Goal: Subscribe to service/newsletter

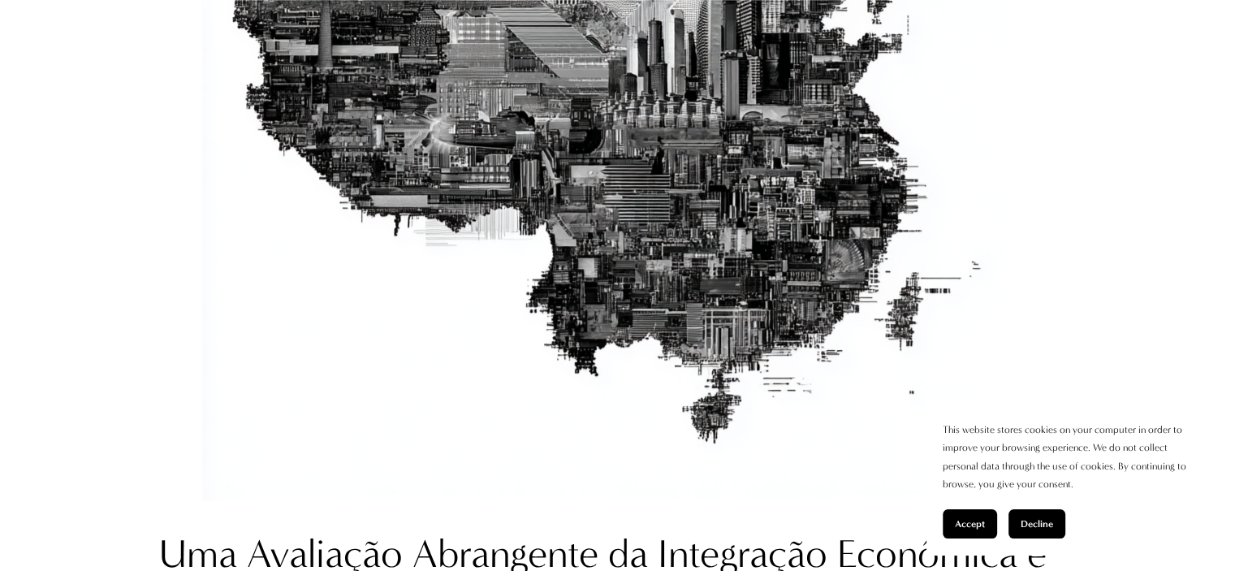
scroll to position [1082, 0]
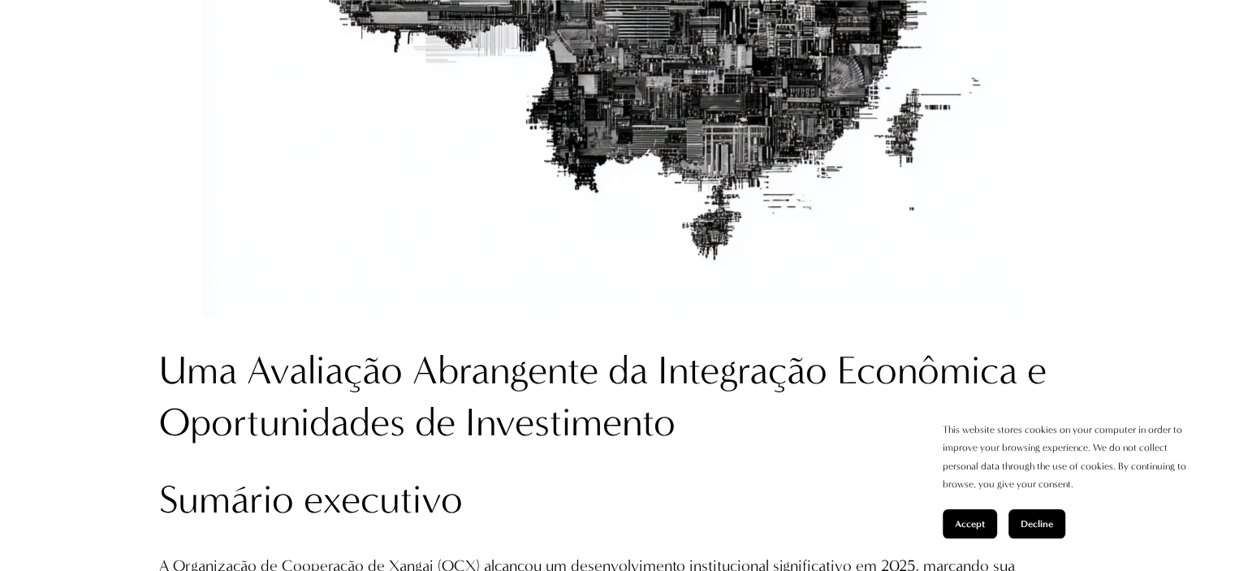
click at [982, 528] on span "Accept" at bounding box center [970, 523] width 30 height 11
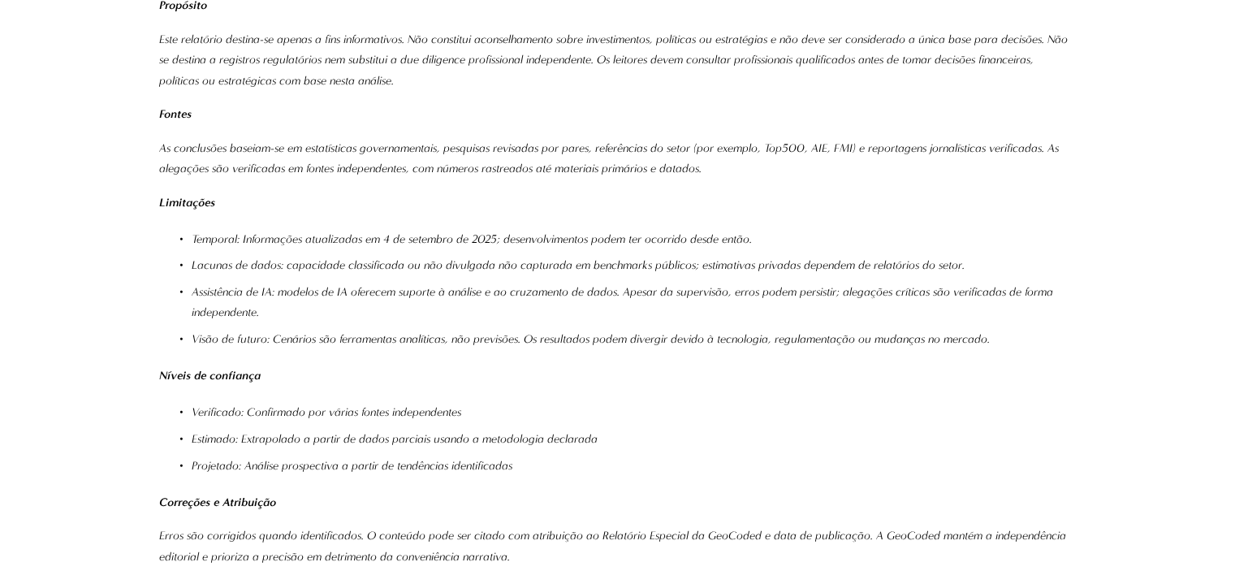
scroll to position [16679, 0]
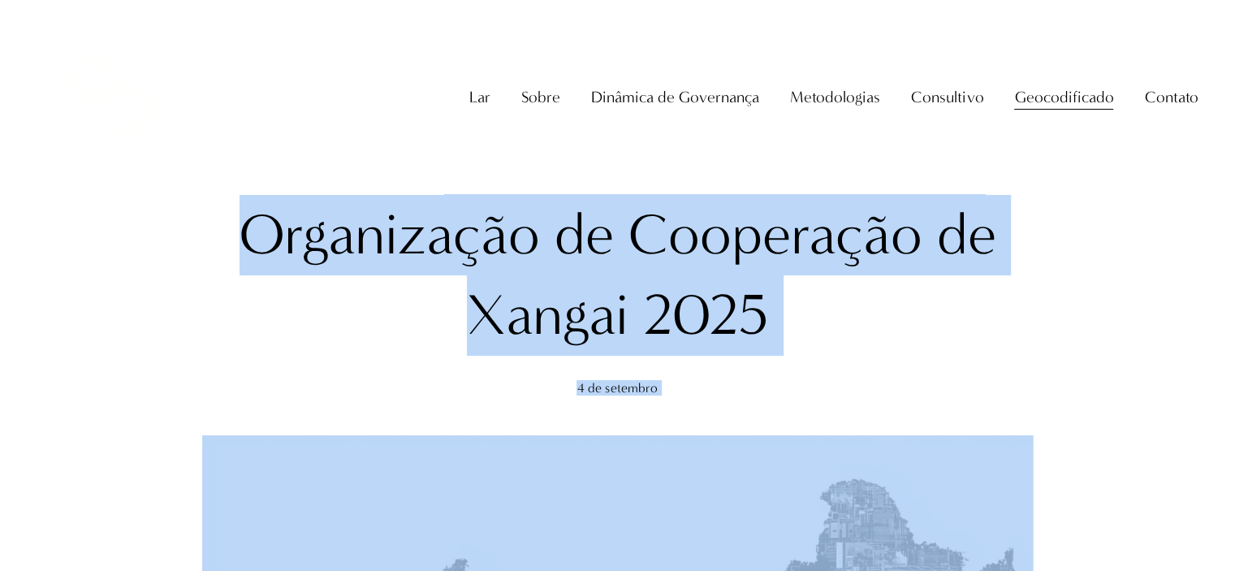
scroll to position [0, 0]
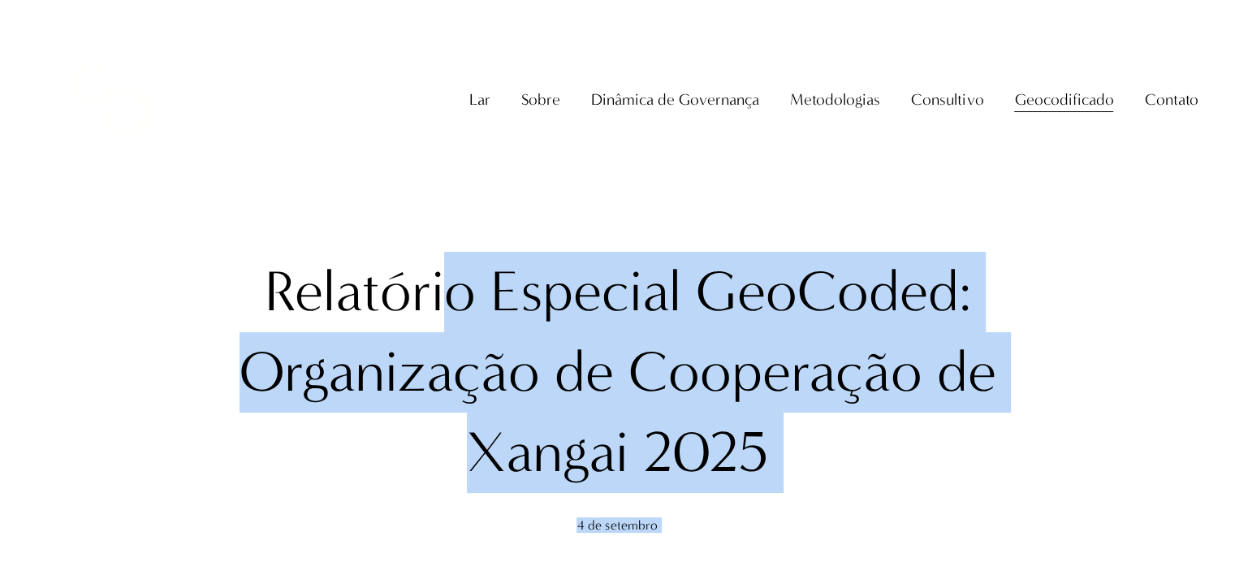
drag, startPoint x: 542, startPoint y: 236, endPoint x: 458, endPoint y: -98, distance: 344.8
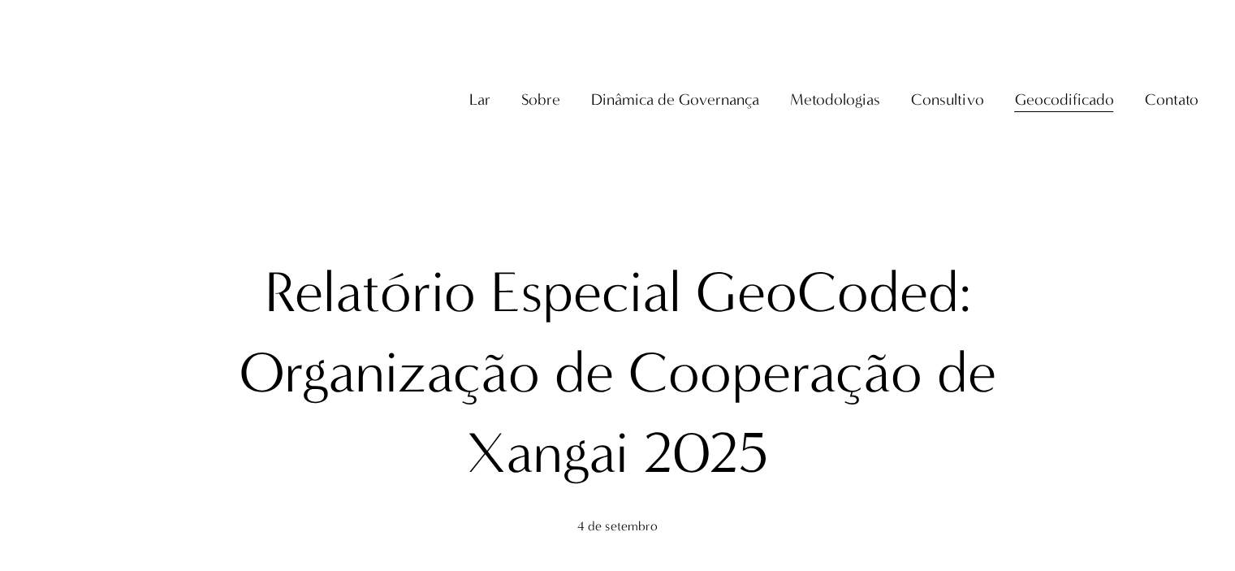
click at [315, 287] on font "Relatório Especial GeoCoded: Organização de Cooperação de Xangai 2025" at bounding box center [618, 372] width 757 height 227
click at [265, 269] on font "Relatório Especial GeoCoded: Organização de Cooperação de Xangai 2025" at bounding box center [618, 372] width 757 height 227
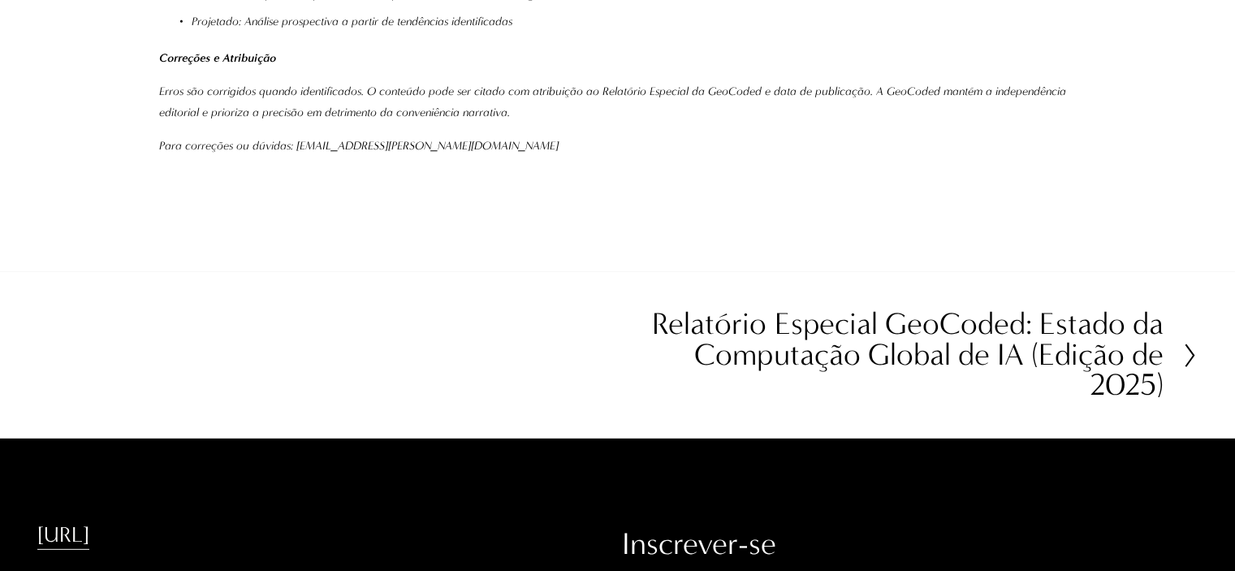
scroll to position [16993, 0]
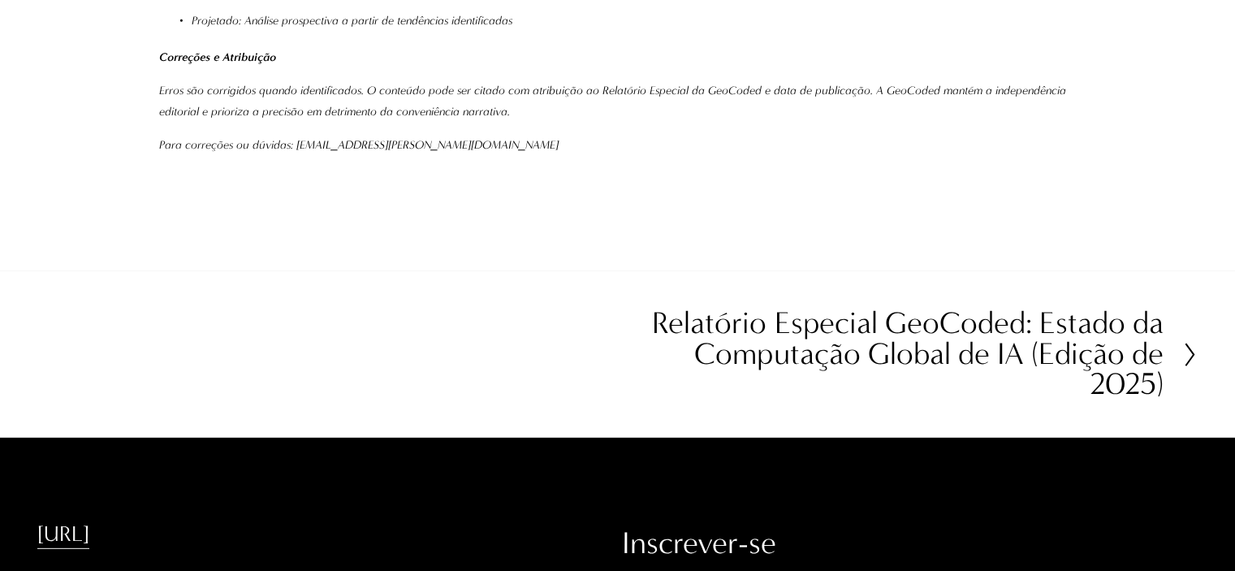
click at [1117, 305] on font "Relatório Especial GeoCoded: Estado da Computação Global de IA (Edição de 2025)" at bounding box center [907, 353] width 511 height 97
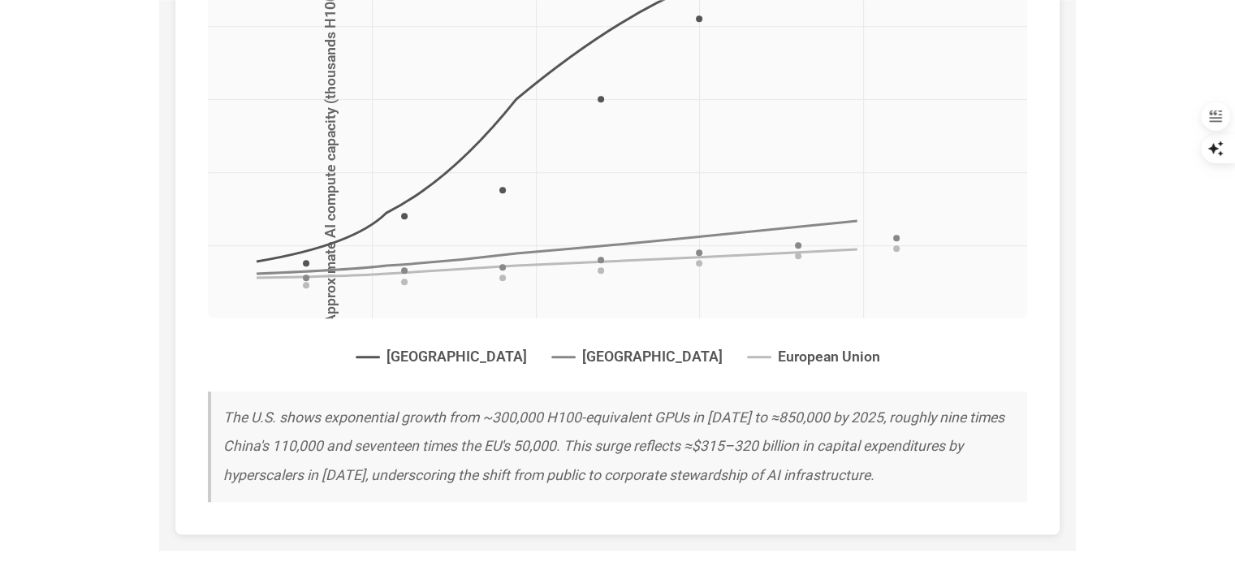
scroll to position [13968, 0]
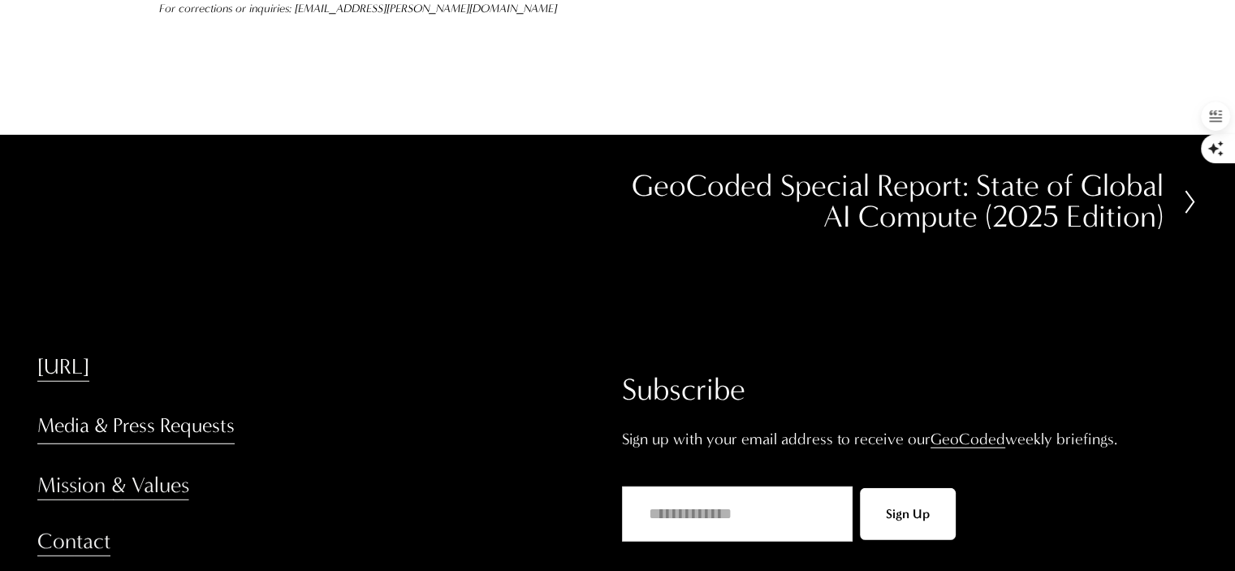
scroll to position [16860, 0]
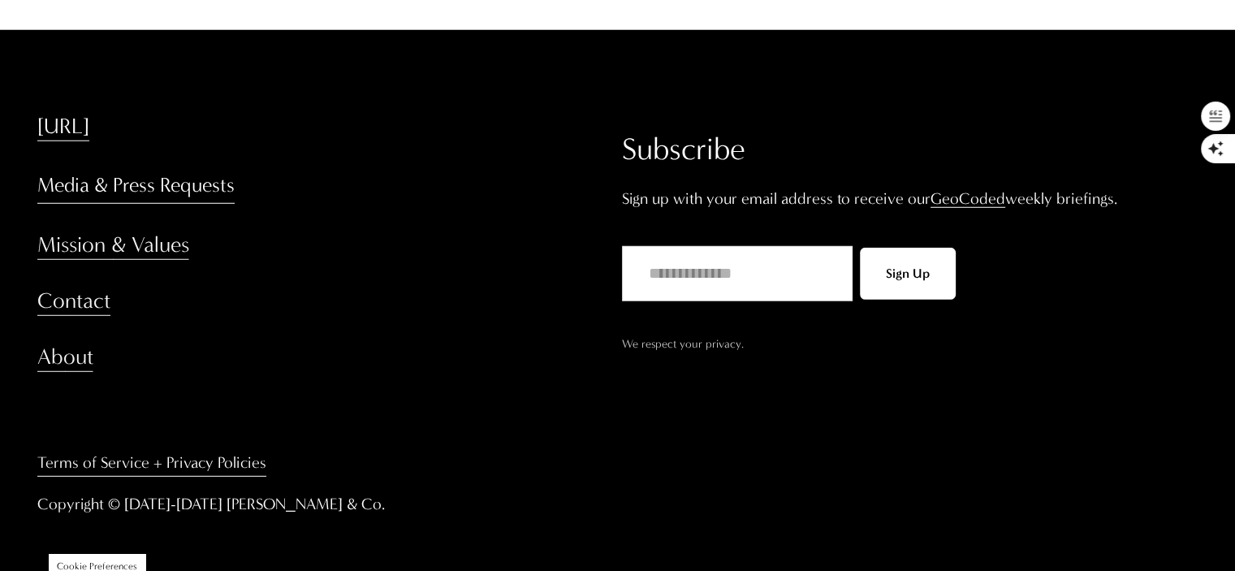
click at [676, 257] on input "Email Address" at bounding box center [737, 273] width 231 height 55
type input "**********"
click at [896, 286] on button "Sign Up" at bounding box center [908, 274] width 96 height 52
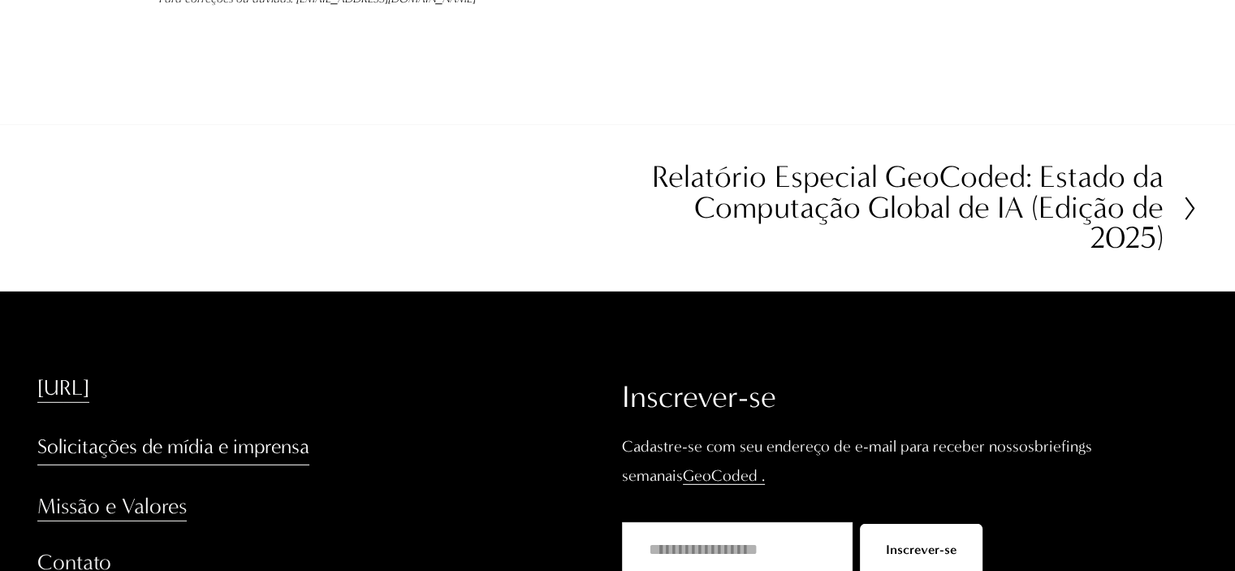
drag, startPoint x: 1238, startPoint y: 24, endPoint x: 1240, endPoint y: 566, distance: 541.6
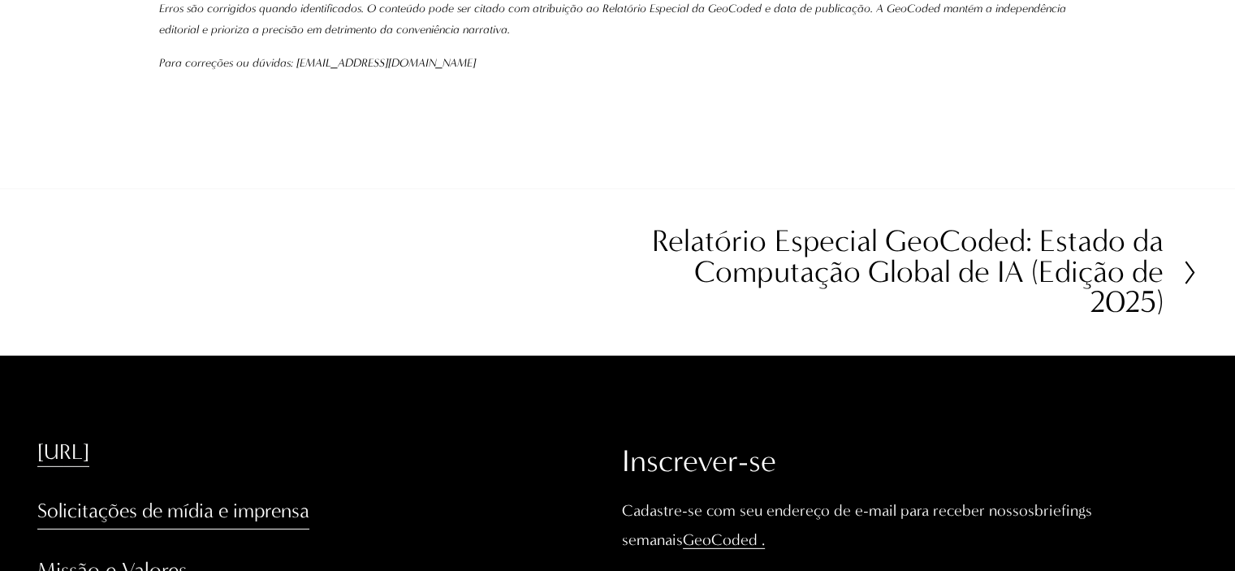
click at [1187, 260] on icon at bounding box center [1190, 273] width 15 height 26
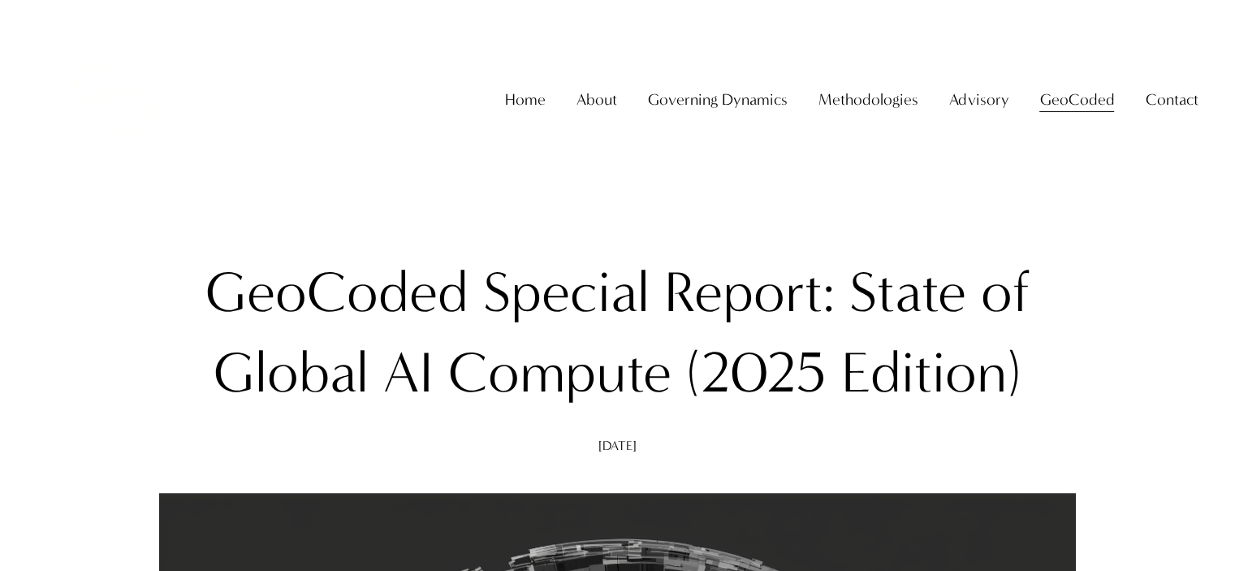
click at [528, 115] on link "Home" at bounding box center [525, 100] width 41 height 32
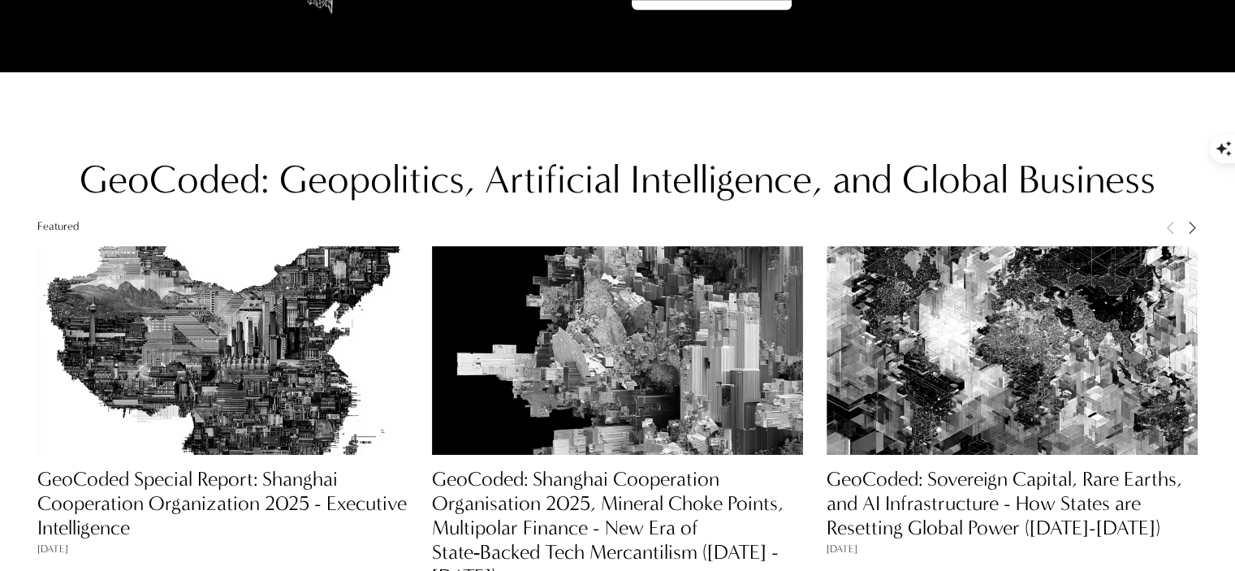
scroll to position [1407, 0]
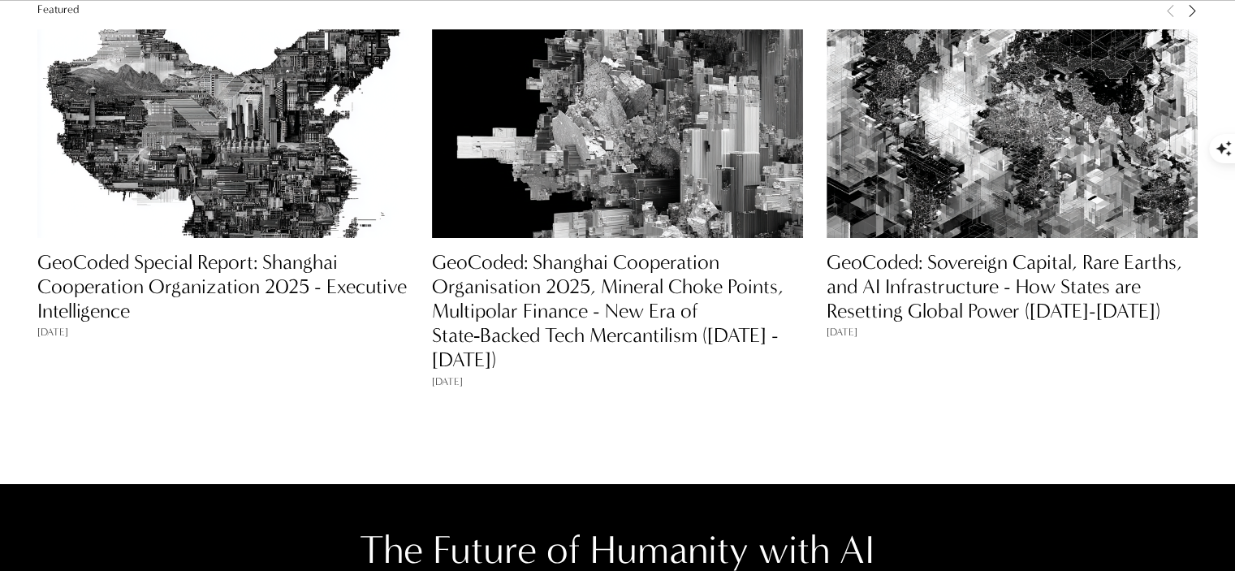
click at [609, 269] on link "GeoCoded: Shanghai Cooperation Organisation 2025, Mineral Choke Points, Multipo…" at bounding box center [608, 311] width 352 height 123
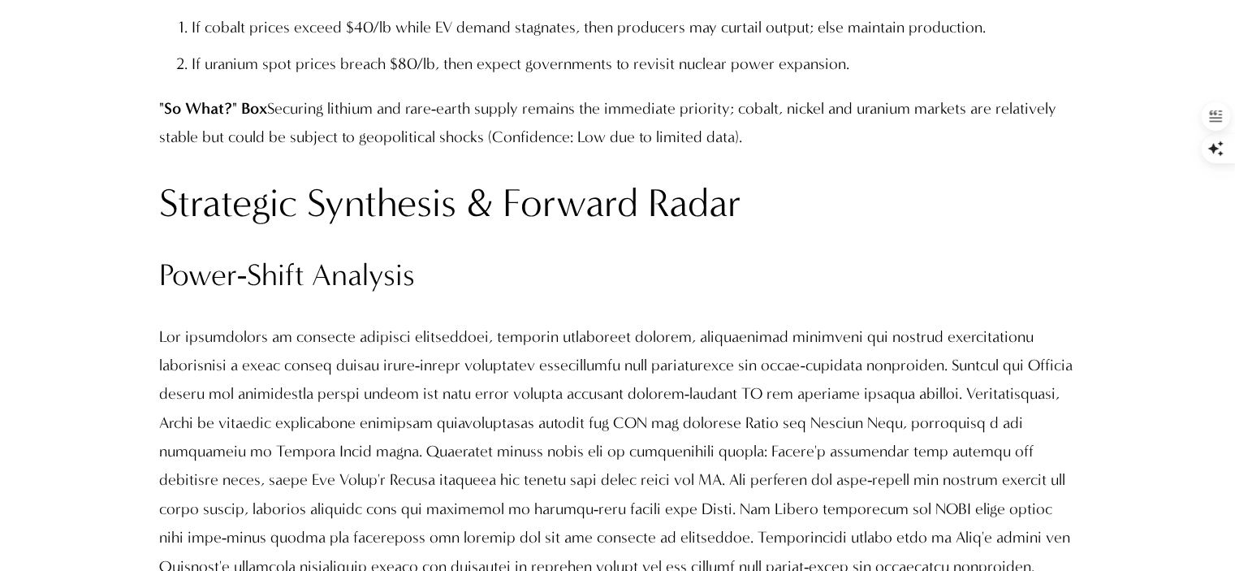
scroll to position [23854, 0]
